Goal: Information Seeking & Learning: Learn about a topic

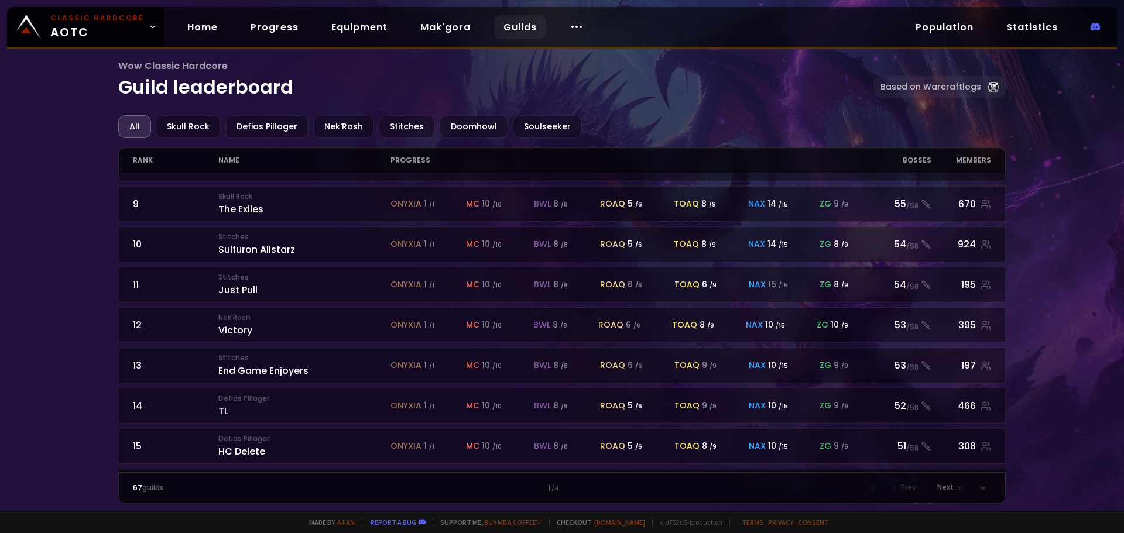
scroll to position [513, 0]
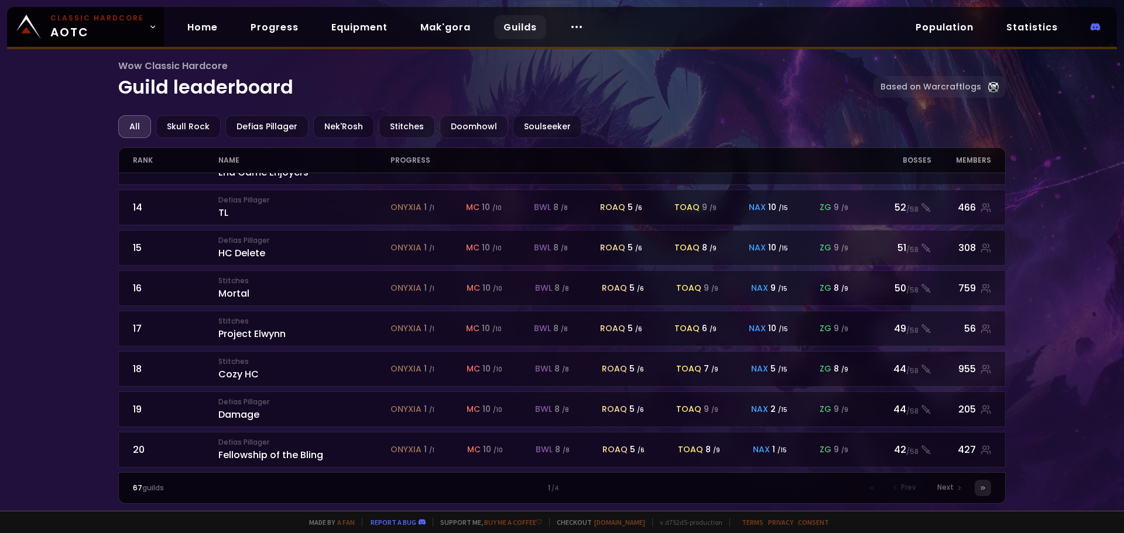
click at [983, 485] on icon at bounding box center [982, 488] width 7 height 7
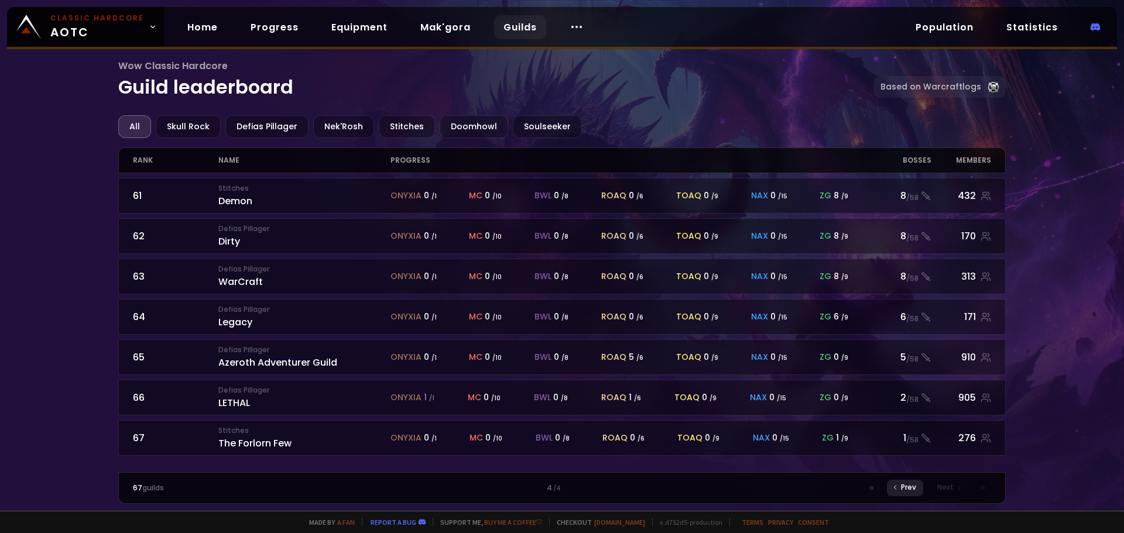
click at [910, 486] on span "Prev" at bounding box center [908, 487] width 15 height 11
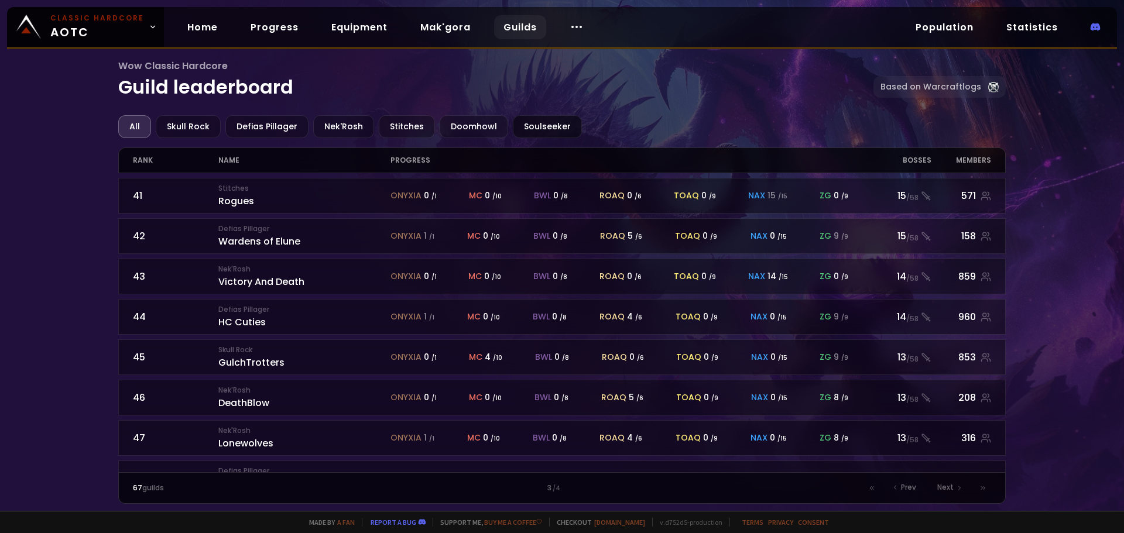
click at [520, 122] on div "Soulseeker" at bounding box center [547, 126] width 69 height 23
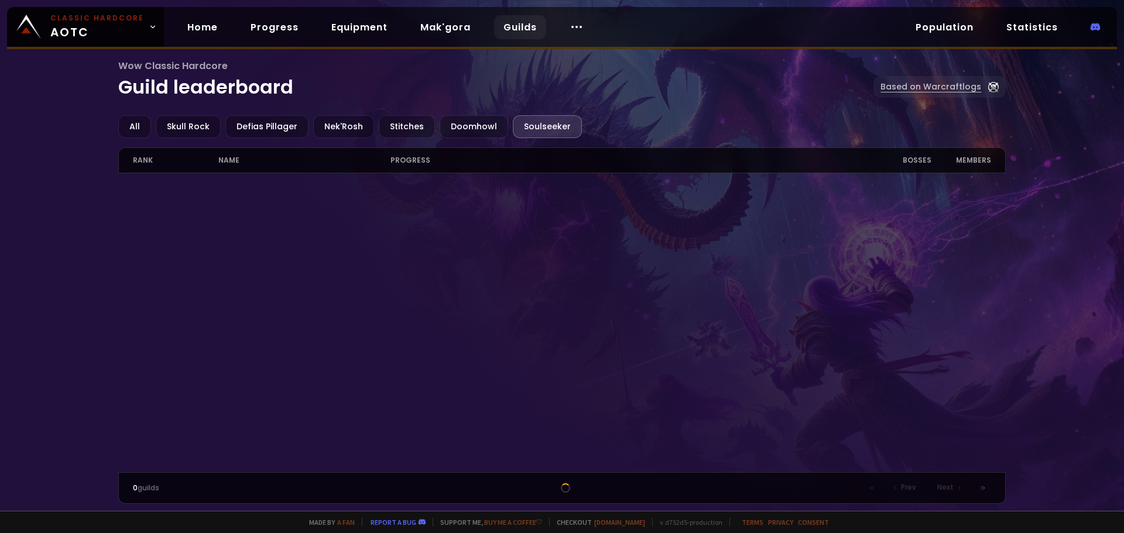
click at [950, 85] on link "Based on Warcraftlogs" at bounding box center [939, 87] width 132 height 22
